Goal: Browse casually

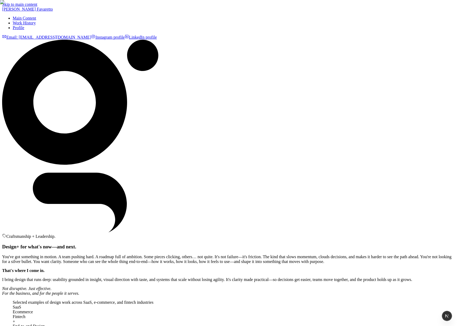
click at [270, 171] on div "Craftsmanship + Leadership. Design+ for what's now—and next. You've got somethi…" at bounding box center [228, 210] width 453 height 341
click at [287, 61] on div "Craftsmanship + Leadership. Design+ for what's now—and next. You've got somethi…" at bounding box center [228, 210] width 453 height 341
click at [243, 54] on div "Craftsmanship + Leadership. Design+ for what's now—and next. You've got somethi…" at bounding box center [228, 210] width 453 height 341
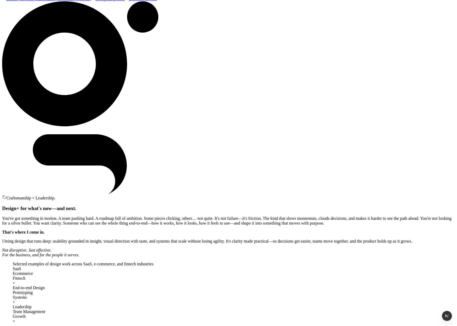
scroll to position [39, 0]
click at [275, 101] on div "Craftsmanship + Leadership. Design+ for what's now—and next. You've got somethi…" at bounding box center [228, 171] width 453 height 341
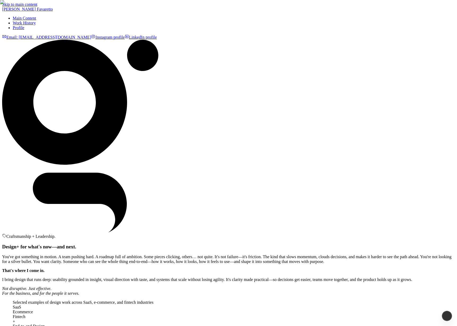
scroll to position [39, 0]
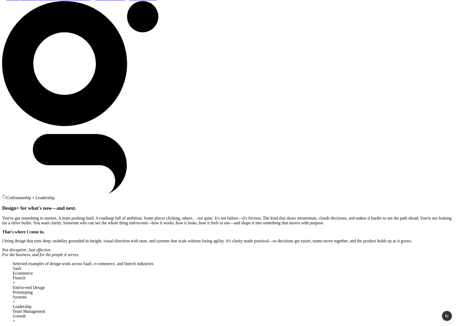
click at [257, 175] on div "Craftsmanship + Leadership. Design+ for what's now—and next. You've got somethi…" at bounding box center [228, 171] width 453 height 341
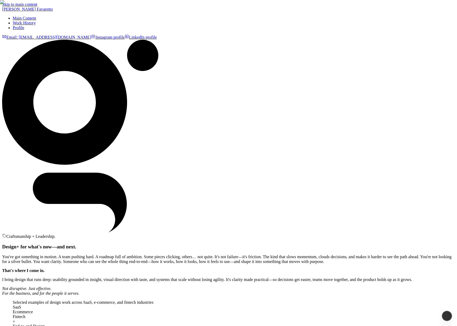
scroll to position [39, 0]
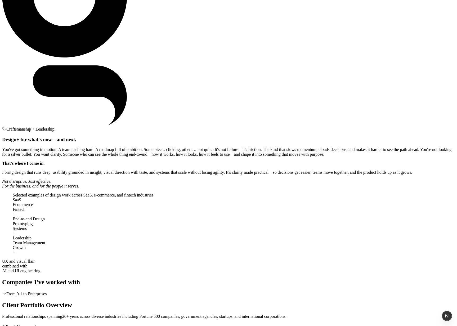
scroll to position [108, 0]
